Goal: Task Accomplishment & Management: Manage account settings

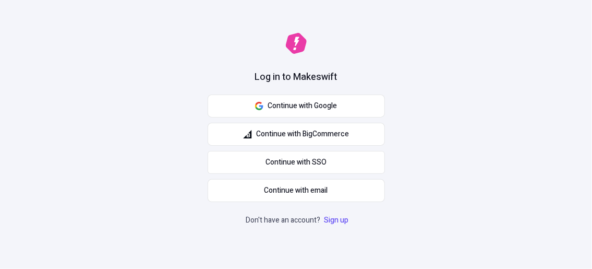
click at [327, 113] on button "Continue with Google" at bounding box center [296, 105] width 177 height 23
click at [330, 222] on link "Sign up" at bounding box center [336, 220] width 29 height 11
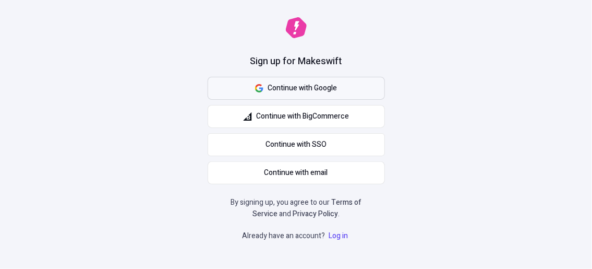
click at [314, 97] on button "Continue with Google" at bounding box center [296, 88] width 177 height 23
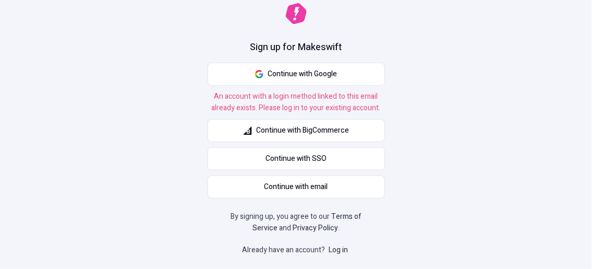
click at [332, 248] on link "Log in" at bounding box center [338, 249] width 23 height 11
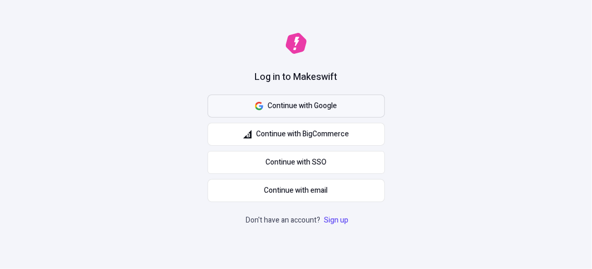
click at [327, 102] on span "Continue with Google" at bounding box center [302, 105] width 69 height 11
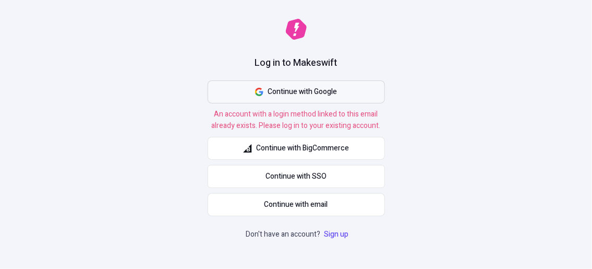
click at [334, 87] on span "Continue with Google" at bounding box center [302, 91] width 69 height 11
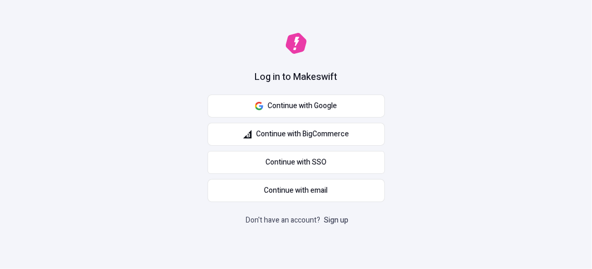
click at [334, 219] on link "Sign up" at bounding box center [336, 220] width 29 height 11
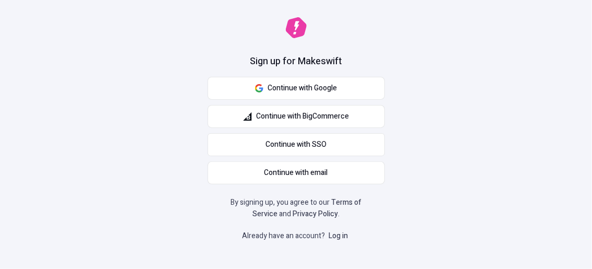
click at [334, 234] on link "Log in" at bounding box center [338, 235] width 23 height 11
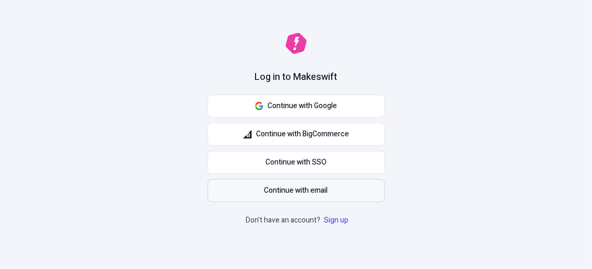
click at [296, 189] on span "Continue with email" at bounding box center [297, 190] width 64 height 11
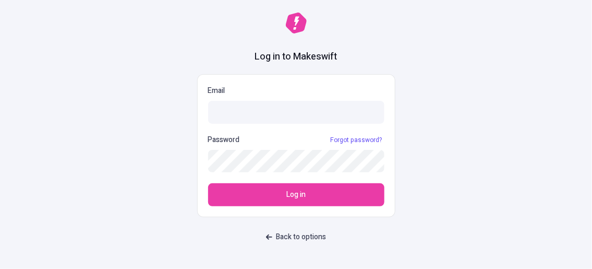
type input "6bec2a292e@emaily.pro"
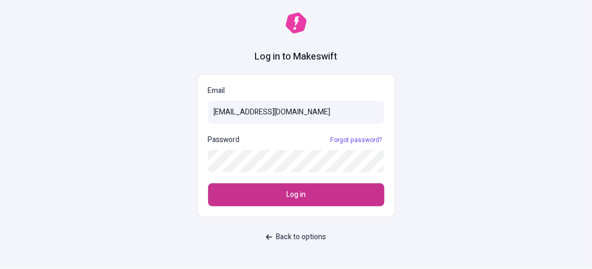
click at [281, 191] on button "Log in" at bounding box center [296, 194] width 176 height 23
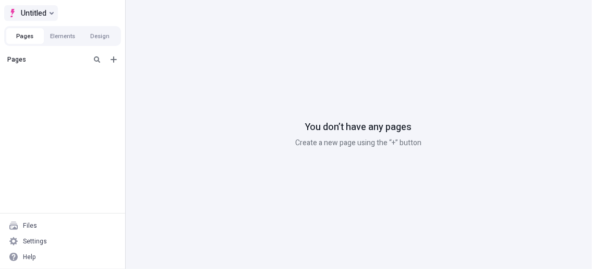
click at [49, 17] on button "Untitled" at bounding box center [31, 13] width 54 height 16
click at [47, 130] on div "Pages" at bounding box center [62, 131] width 125 height 163
click at [55, 240] on div "Settings" at bounding box center [62, 241] width 117 height 16
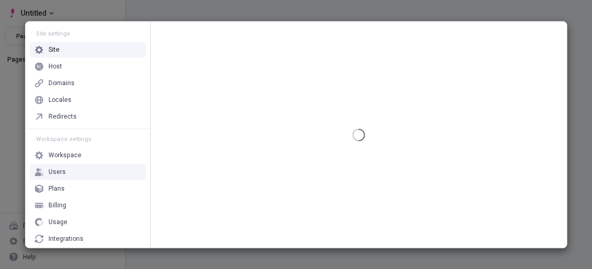
click at [57, 176] on div "Users" at bounding box center [88, 172] width 116 height 16
click at [61, 175] on div "Users" at bounding box center [88, 172] width 116 height 16
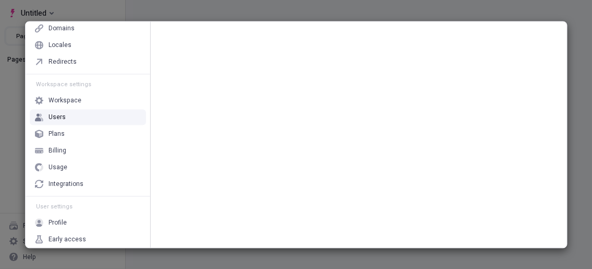
scroll to position [57, 0]
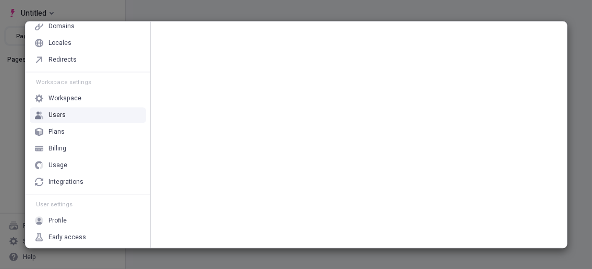
click at [43, 112] on div "Users" at bounding box center [88, 115] width 116 height 16
click at [38, 114] on icon at bounding box center [38, 115] width 6 height 8
click at [45, 111] on div "Users" at bounding box center [88, 115] width 116 height 16
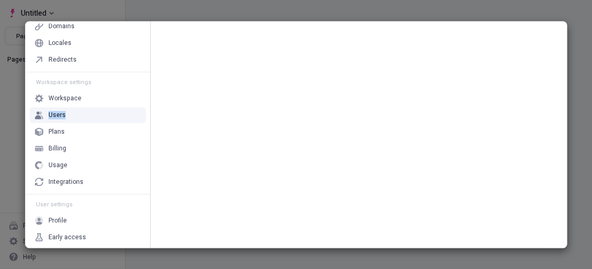
click at [45, 111] on div "Users" at bounding box center [88, 115] width 116 height 16
click at [36, 118] on div at bounding box center [39, 115] width 8 height 16
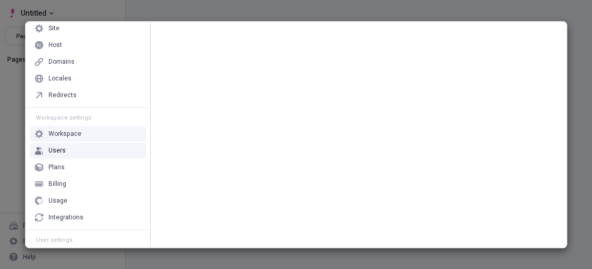
scroll to position [0, 0]
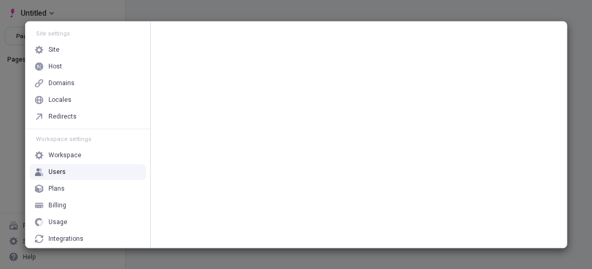
click at [37, 166] on div at bounding box center [39, 172] width 8 height 16
click at [71, 159] on div "Workspace" at bounding box center [88, 155] width 116 height 16
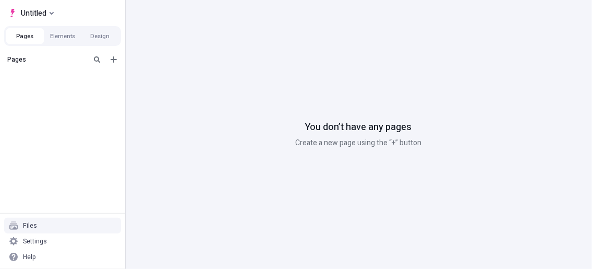
click at [38, 227] on div "Files" at bounding box center [62, 226] width 117 height 16
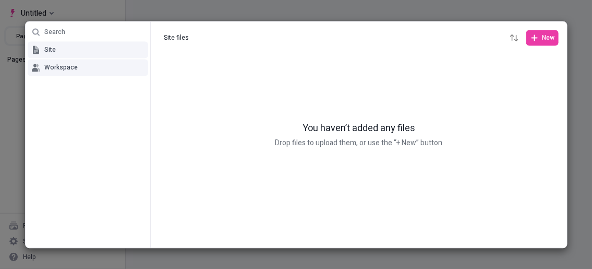
click at [31, 73] on button "Workspace" at bounding box center [88, 67] width 121 height 17
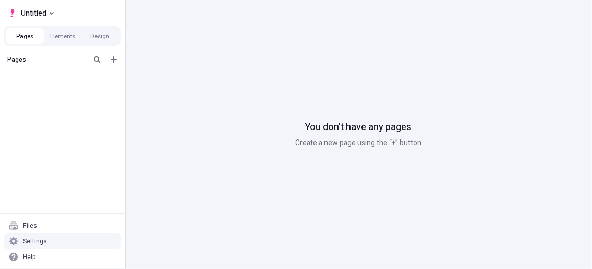
click at [15, 242] on icon at bounding box center [13, 241] width 8 height 8
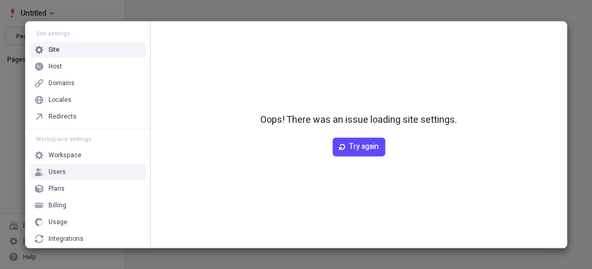
click at [57, 174] on div "Users" at bounding box center [57, 172] width 17 height 8
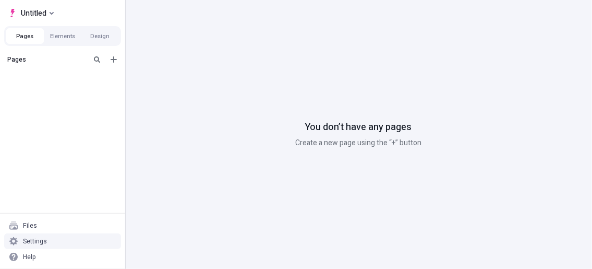
click at [42, 239] on div "Settings" at bounding box center [35, 241] width 24 height 8
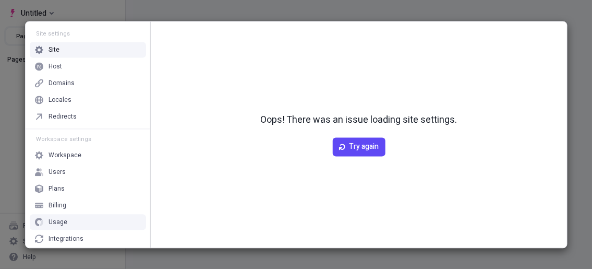
scroll to position [57, 0]
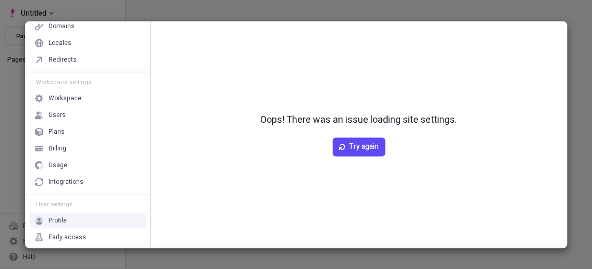
click at [68, 217] on div "Profile" at bounding box center [88, 220] width 116 height 16
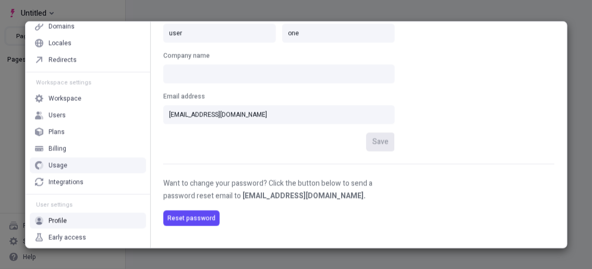
scroll to position [0, 0]
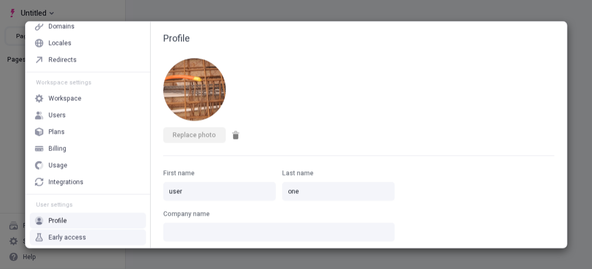
click at [60, 233] on div "Early access" at bounding box center [68, 237] width 38 height 8
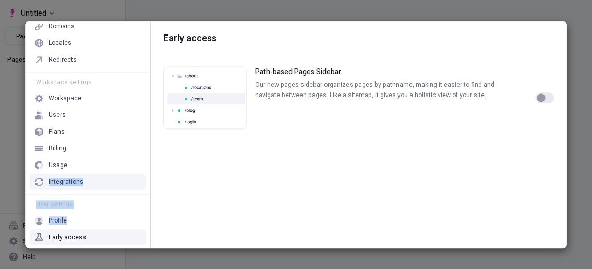
drag, startPoint x: 140, startPoint y: 168, endPoint x: 145, endPoint y: 213, distance: 45.1
click at [145, 213] on div "Site settings Site Host Domains Locales Redirects Workspace settings Workspace …" at bounding box center [88, 135] width 125 height 224
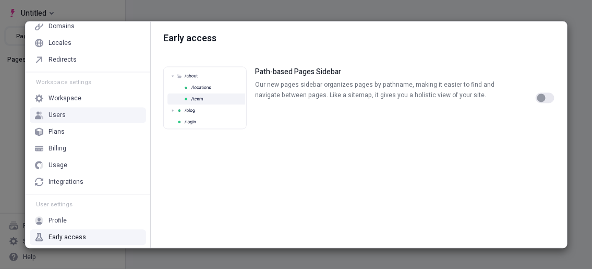
click at [90, 109] on div "Users" at bounding box center [88, 115] width 116 height 16
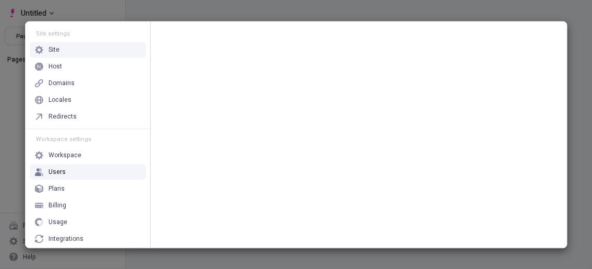
click at [56, 49] on div "Site" at bounding box center [54, 49] width 11 height 8
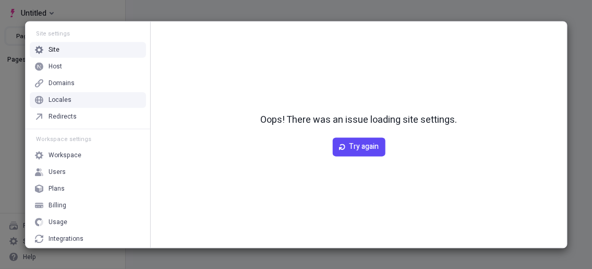
scroll to position [57, 0]
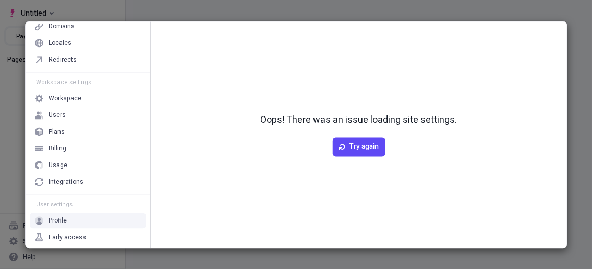
click at [49, 221] on div "Profile" at bounding box center [58, 220] width 18 height 8
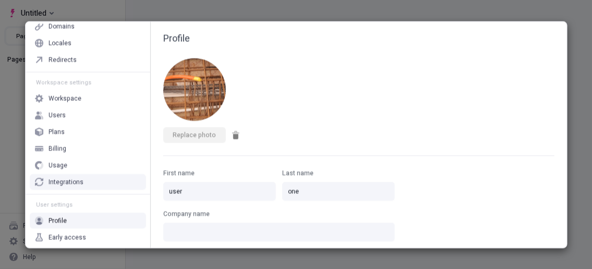
scroll to position [158, 0]
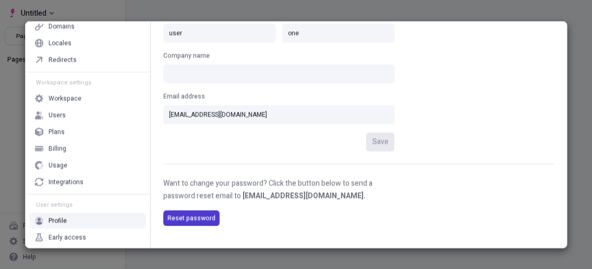
click at [184, 219] on span "Reset password" at bounding box center [192, 217] width 48 height 8
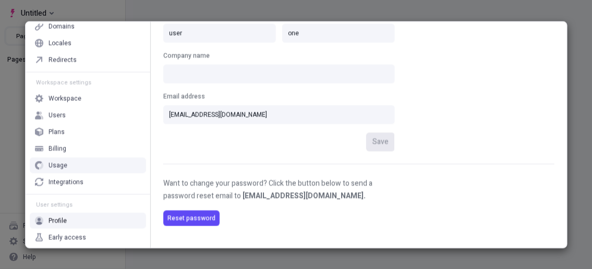
scroll to position [0, 0]
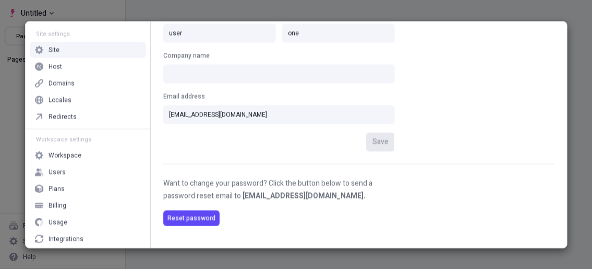
click at [37, 56] on div at bounding box center [39, 50] width 8 height 16
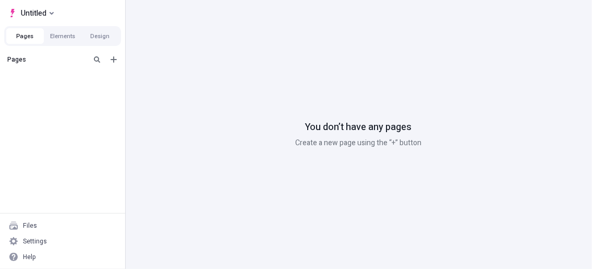
click at [44, 10] on span "Untitled" at bounding box center [34, 13] width 26 height 13
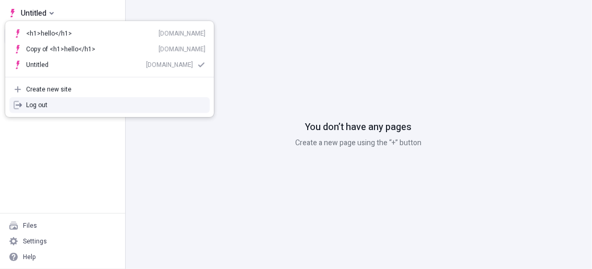
click at [37, 107] on div "Log out" at bounding box center [116, 105] width 180 height 8
